Goal: Information Seeking & Learning: Learn about a topic

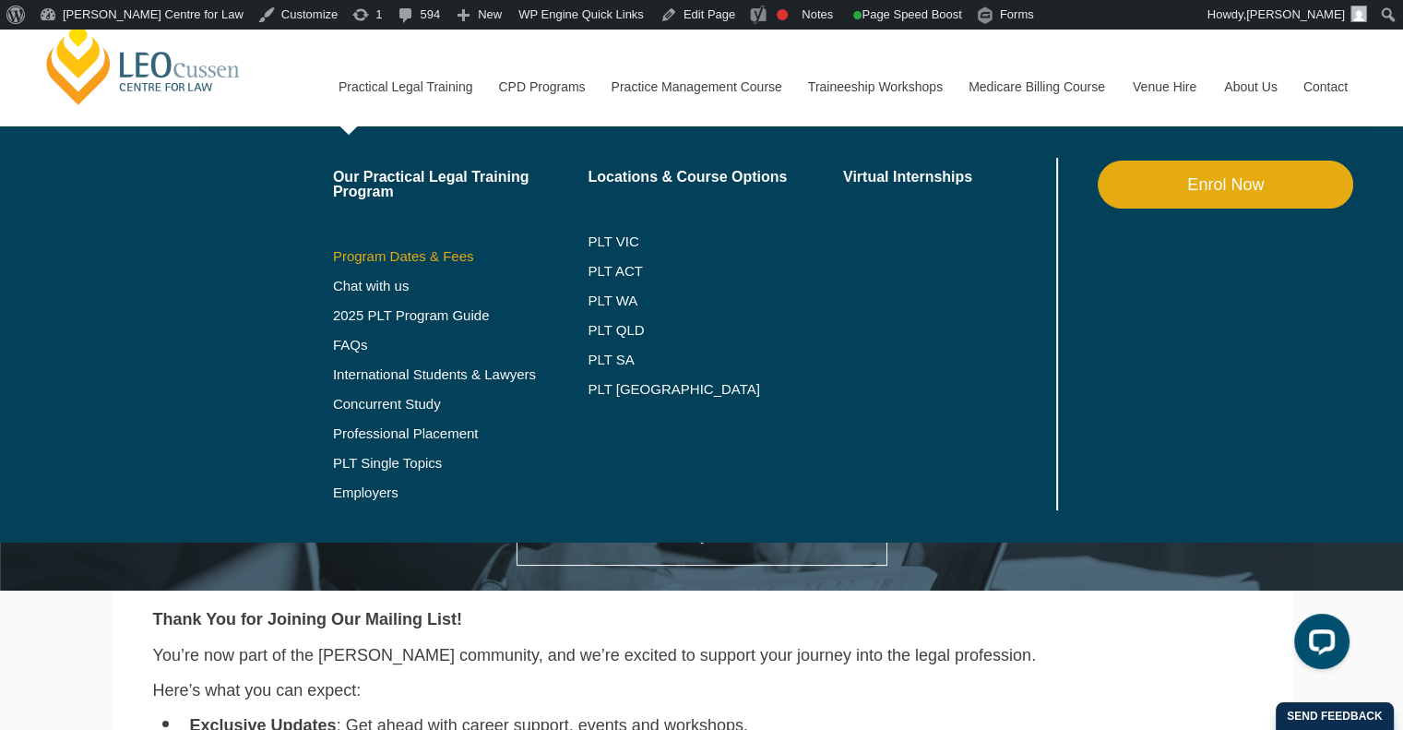
click at [393, 261] on link "Program Dates & Fees" at bounding box center [461, 256] width 256 height 15
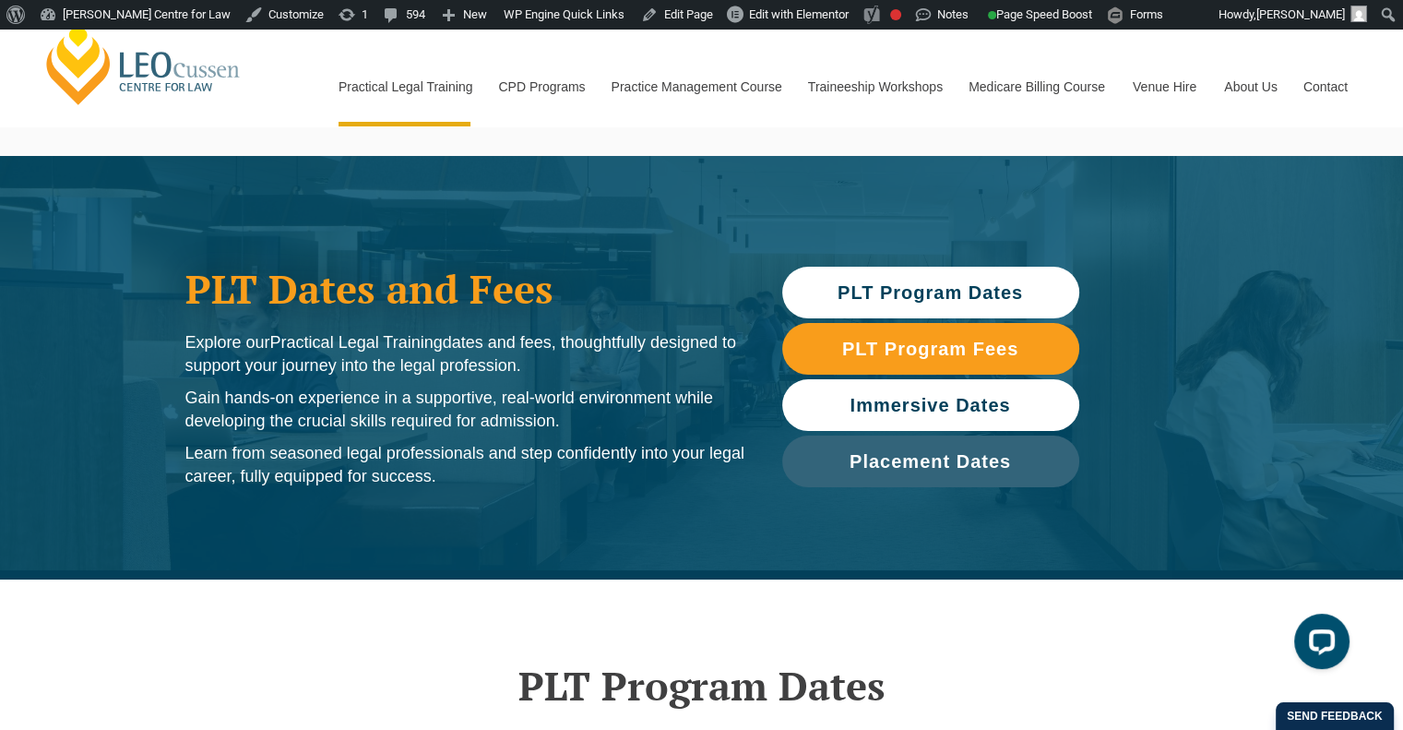
click at [911, 398] on span "Immersive Dates" at bounding box center [930, 405] width 161 height 18
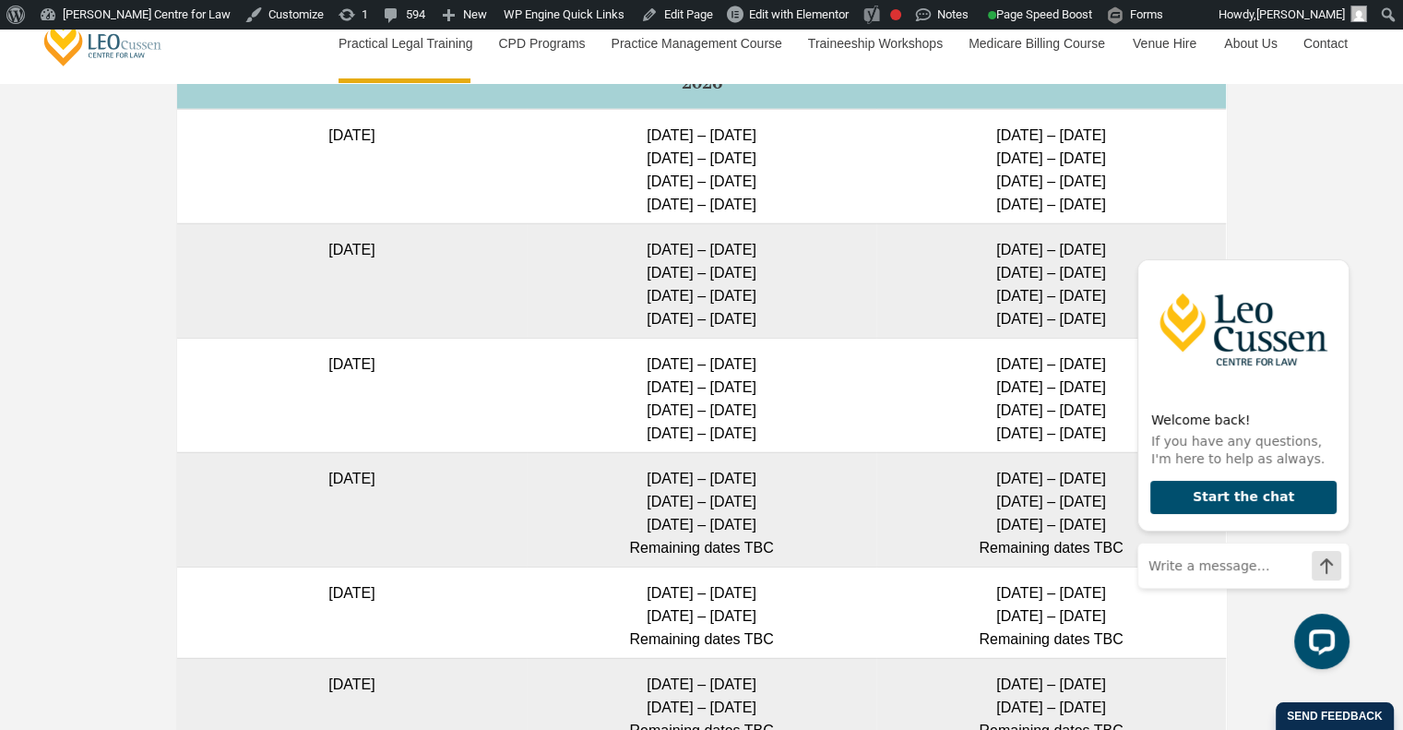
scroll to position [5293, 0]
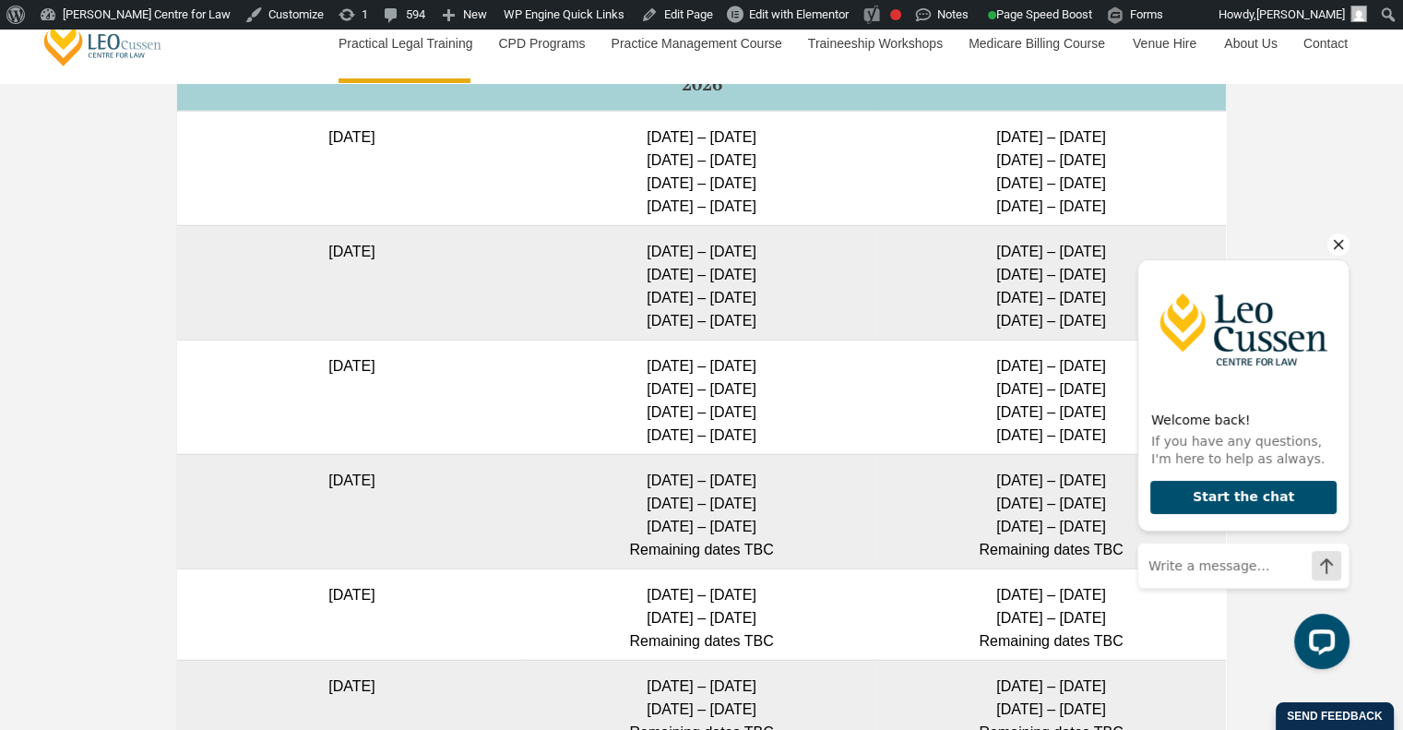
click at [1338, 244] on icon "Hide greeting" at bounding box center [1339, 245] width 10 height 10
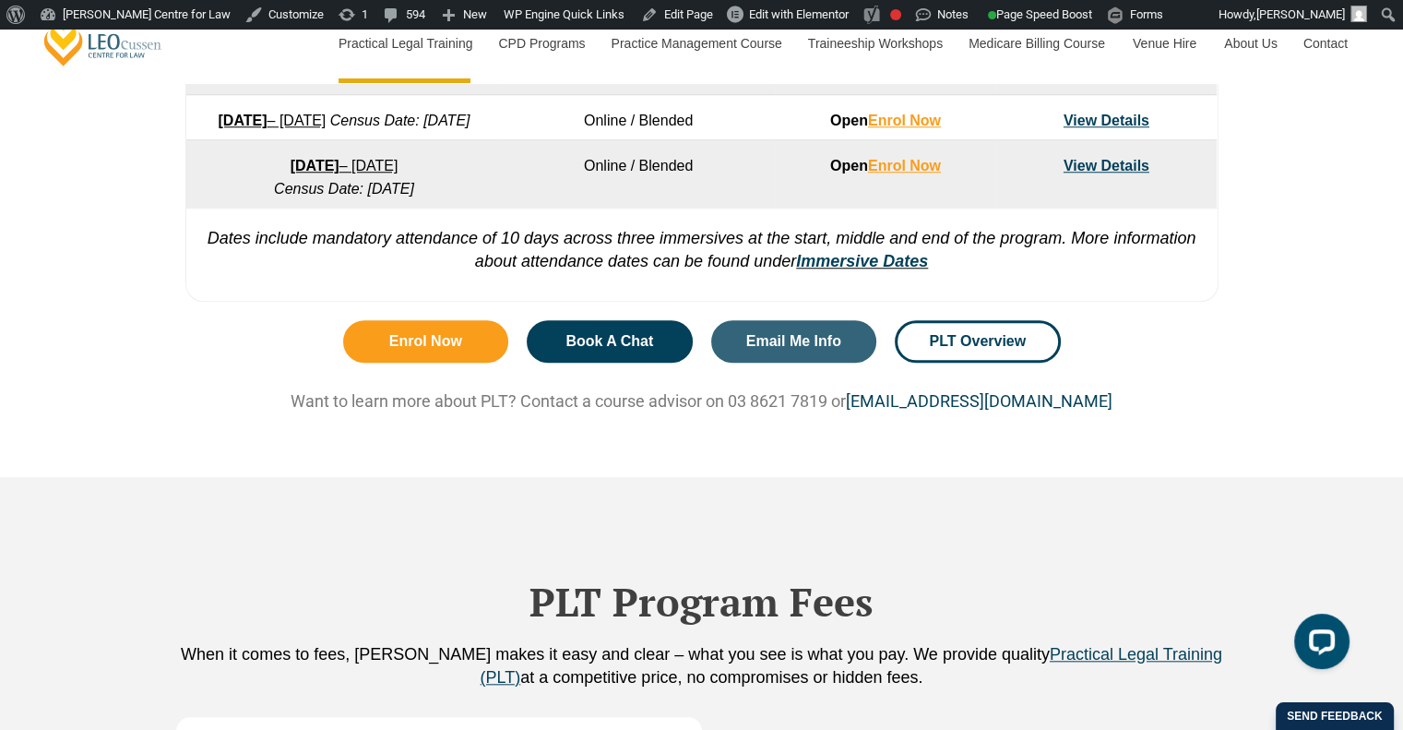
scroll to position [1581, 0]
